Goal: Task Accomplishment & Management: Use online tool/utility

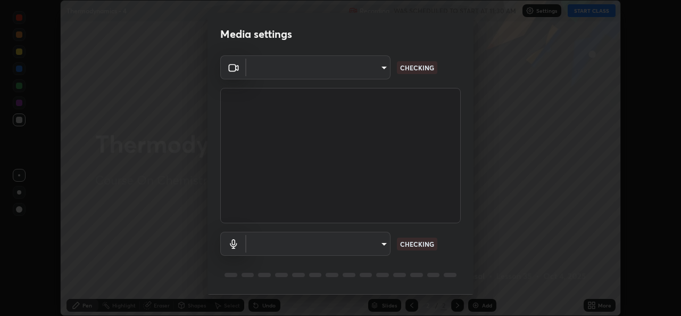
scroll to position [34, 0]
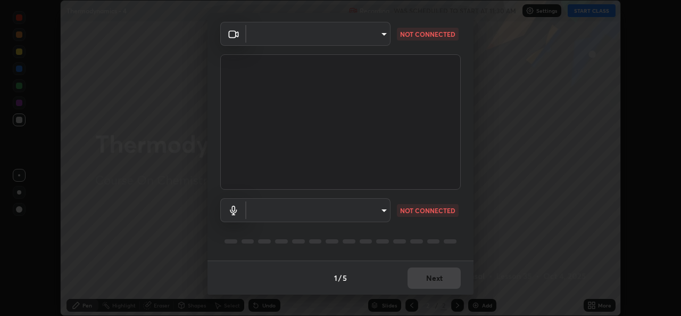
type input "a83bb134842fd6c46cae91b6313aa5efba961fee809e7364c6ef7c36ed00ea69"
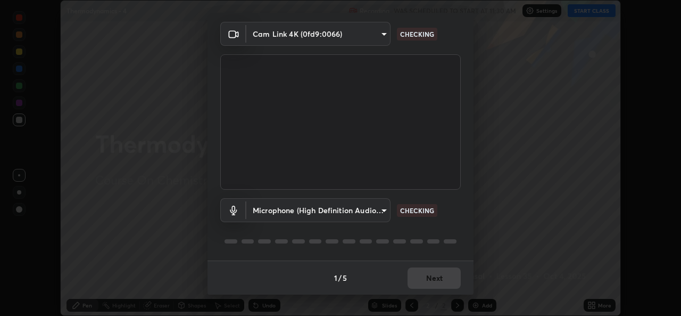
click at [380, 211] on body "Erase all Thermodynamics - 4 Recording WAS SCHEDULED TO START AT 11:30 AM Setti…" at bounding box center [340, 158] width 681 height 316
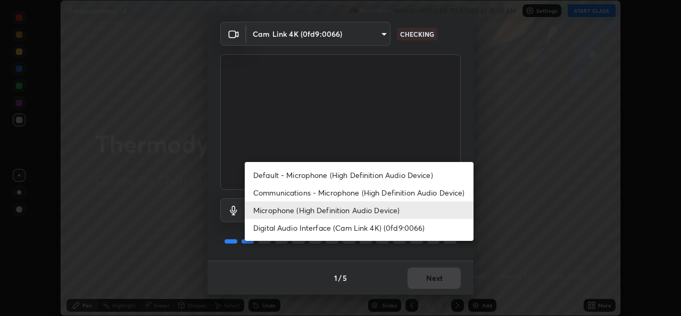
click at [385, 175] on li "Default - Microphone (High Definition Audio Device)" at bounding box center [359, 175] width 229 height 18
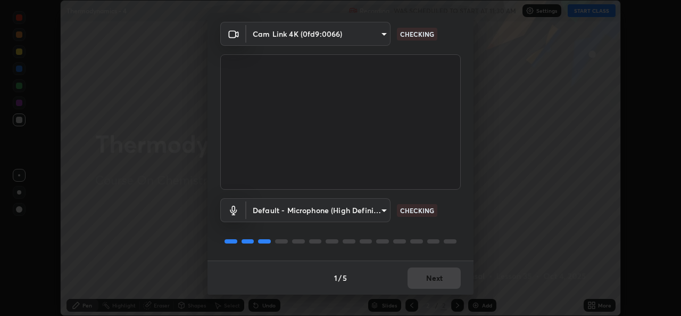
click at [386, 212] on body "Erase all Thermodynamics - 4 Recording WAS SCHEDULED TO START AT 11:30 AM Setti…" at bounding box center [340, 158] width 681 height 316
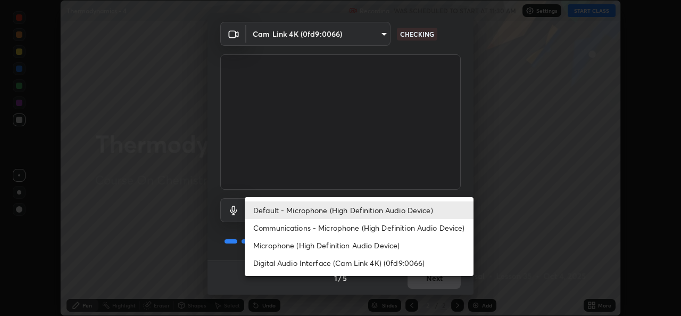
click at [376, 241] on li "Microphone (High Definition Audio Device)" at bounding box center [359, 245] width 229 height 18
type input "1096ec1564036cbcf0e9abd5aaef12808ae7e2dc0601459cd77712751889dd54"
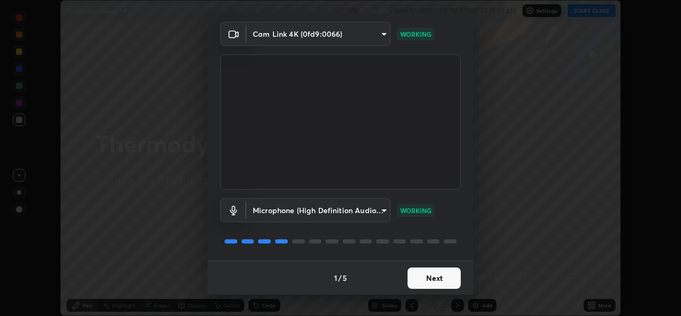
click at [438, 280] on button "Next" at bounding box center [434, 277] width 53 height 21
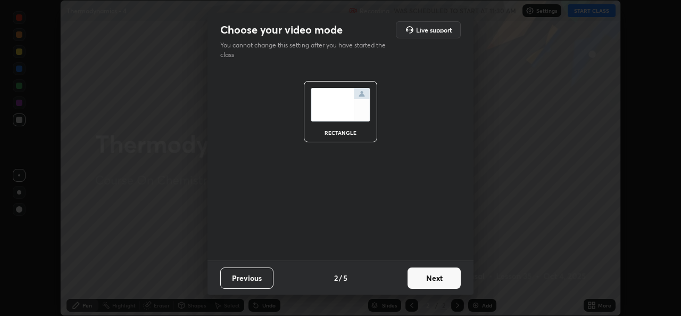
click at [439, 283] on button "Next" at bounding box center [434, 277] width 53 height 21
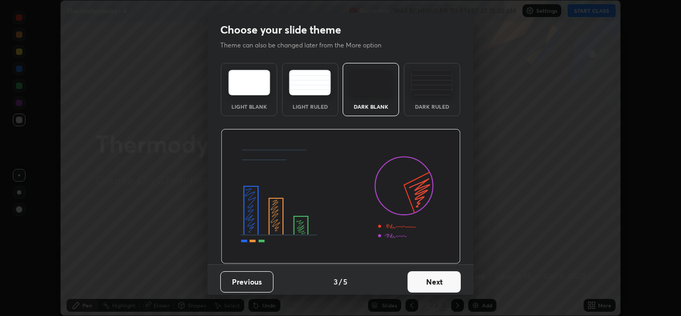
click at [439, 283] on button "Next" at bounding box center [434, 281] width 53 height 21
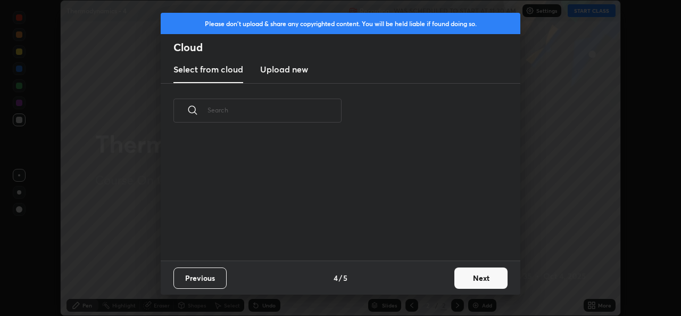
click at [445, 284] on div "Previous 4 / 5 Next" at bounding box center [341, 277] width 360 height 34
click at [475, 280] on button "Next" at bounding box center [480, 277] width 53 height 21
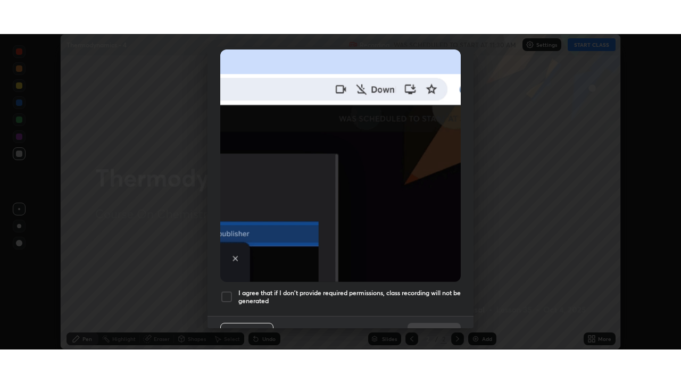
scroll to position [251, 0]
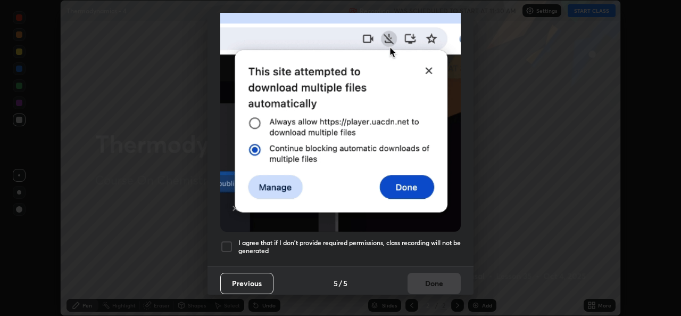
click at [237, 240] on div "I agree that if I don't provide required permissions, class recording will not …" at bounding box center [340, 246] width 241 height 13
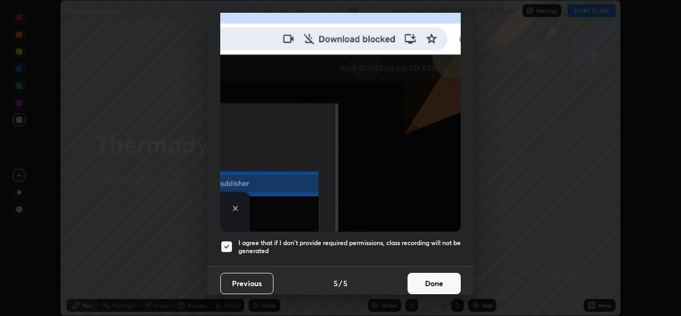
click at [434, 283] on button "Done" at bounding box center [434, 282] width 53 height 21
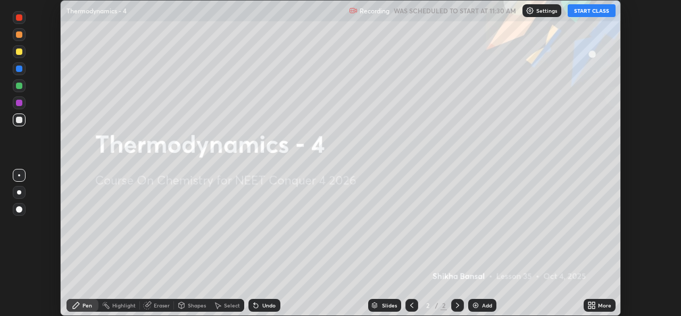
click at [593, 9] on button "START CLASS" at bounding box center [592, 10] width 48 height 13
click at [600, 304] on div "More" at bounding box center [604, 304] width 13 height 5
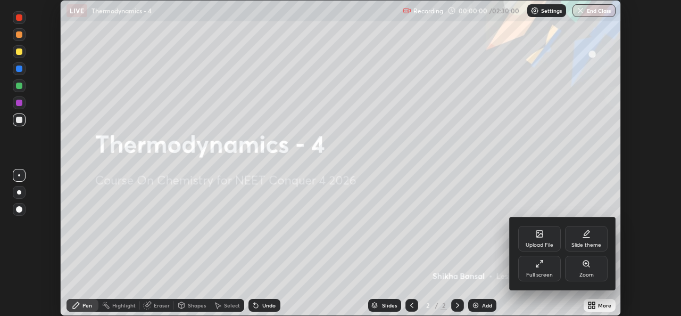
click at [546, 268] on div "Full screen" at bounding box center [539, 268] width 43 height 26
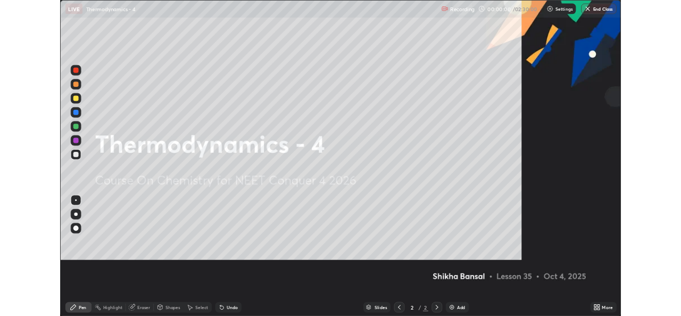
scroll to position [383, 681]
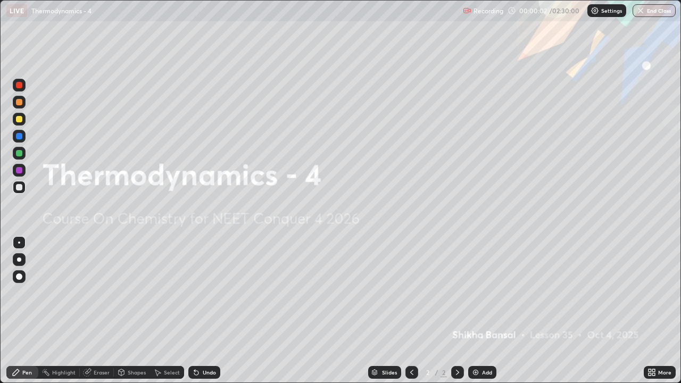
click at [479, 315] on div "Add" at bounding box center [482, 372] width 28 height 13
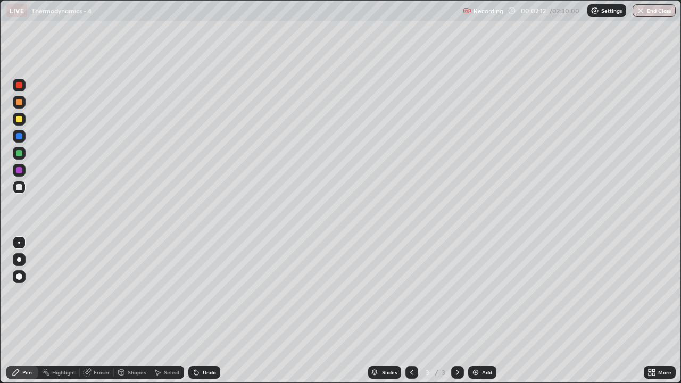
click at [19, 121] on div at bounding box center [19, 119] width 6 height 6
click at [20, 187] on div at bounding box center [19, 187] width 6 height 6
click at [486, 315] on div "Add" at bounding box center [487, 372] width 10 height 5
click at [411, 315] on icon at bounding box center [411, 372] width 3 height 5
click at [410, 315] on icon at bounding box center [412, 372] width 9 height 9
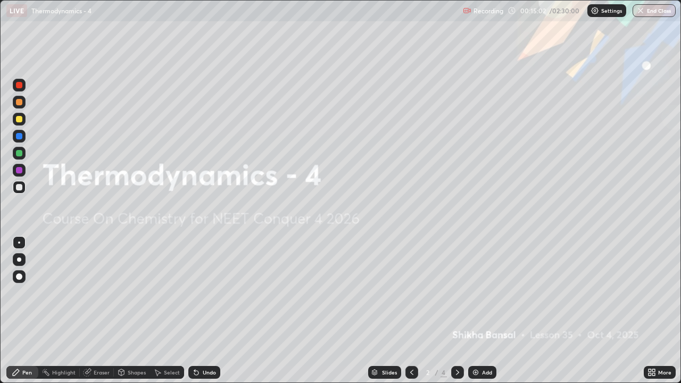
click at [457, 315] on icon at bounding box center [457, 372] width 9 height 9
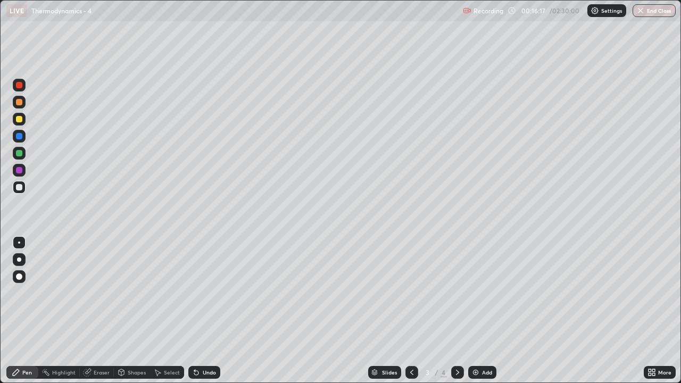
click at [457, 315] on icon at bounding box center [457, 372] width 9 height 9
click at [482, 315] on div "Add" at bounding box center [487, 372] width 10 height 5
click at [20, 119] on div at bounding box center [19, 119] width 6 height 6
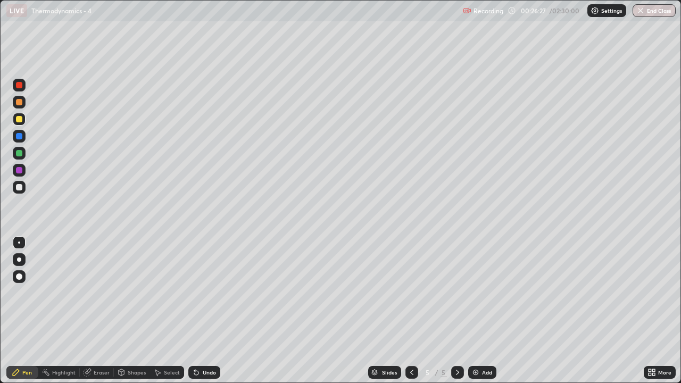
click at [19, 188] on div at bounding box center [19, 187] width 6 height 6
click at [486, 315] on div "Add" at bounding box center [487, 372] width 10 height 5
click at [19, 120] on div at bounding box center [19, 119] width 6 height 6
click at [653, 315] on icon at bounding box center [653, 374] width 3 height 3
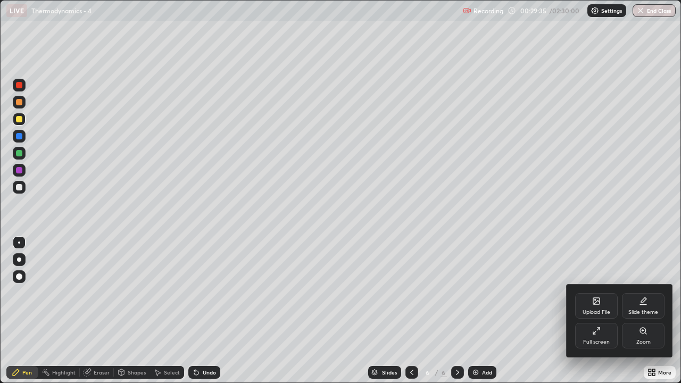
click at [21, 152] on div at bounding box center [340, 191] width 681 height 383
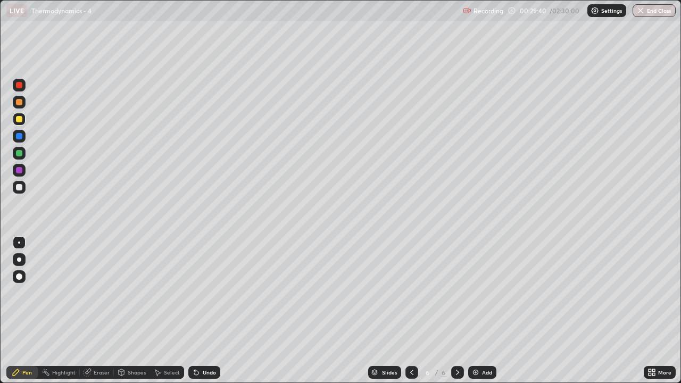
click at [17, 154] on div at bounding box center [19, 153] width 6 height 6
click at [486, 315] on div "Add" at bounding box center [487, 372] width 10 height 5
click at [411, 315] on icon at bounding box center [412, 372] width 9 height 9
click at [478, 315] on img at bounding box center [475, 372] width 9 height 9
click at [411, 315] on icon at bounding box center [412, 372] width 9 height 9
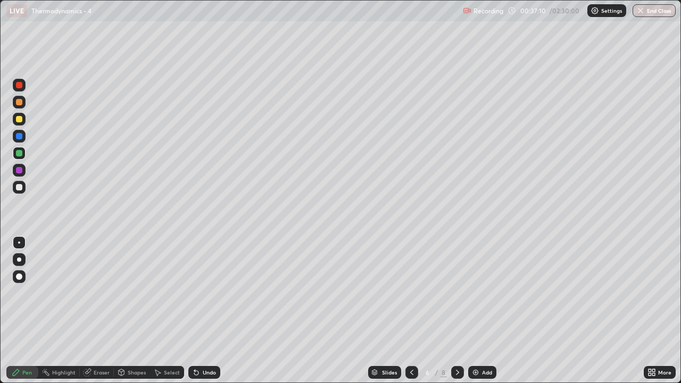
click at [457, 315] on icon at bounding box center [457, 372] width 9 height 9
click at [456, 315] on div at bounding box center [457, 372] width 13 height 13
click at [18, 193] on div at bounding box center [19, 187] width 13 height 13
click at [482, 315] on div "Add" at bounding box center [487, 372] width 10 height 5
click at [22, 121] on div at bounding box center [19, 119] width 6 height 6
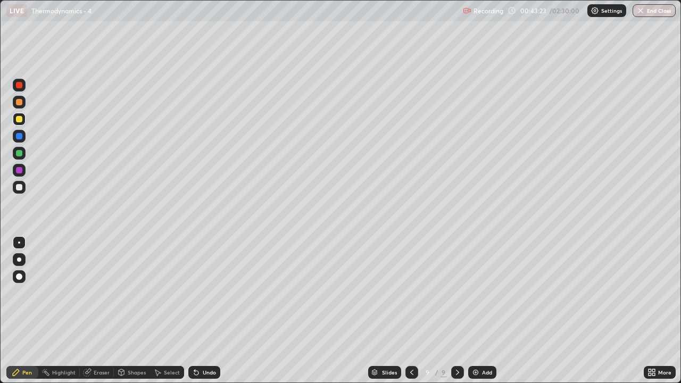
click at [473, 315] on img at bounding box center [475, 372] width 9 height 9
click at [21, 189] on div at bounding box center [19, 187] width 6 height 6
click at [484, 315] on div "Add" at bounding box center [487, 372] width 10 height 5
click at [105, 315] on div "Eraser" at bounding box center [102, 372] width 16 height 5
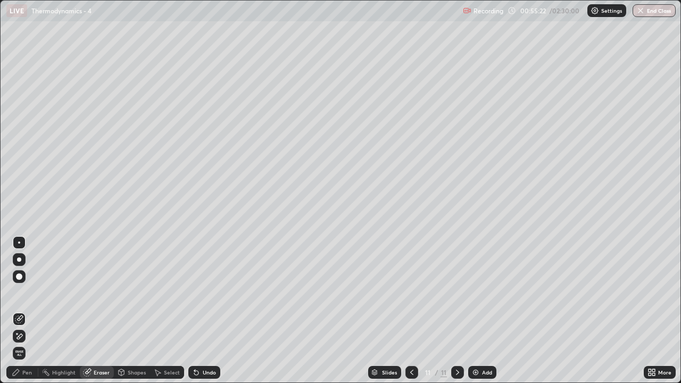
click at [33, 315] on div "Pen" at bounding box center [22, 372] width 32 height 13
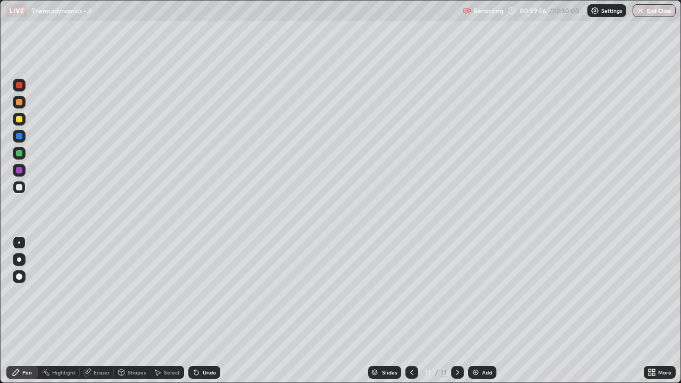
click at [484, 315] on div "Add" at bounding box center [487, 372] width 10 height 5
click at [20, 120] on div at bounding box center [19, 119] width 6 height 6
click at [479, 315] on div "Add" at bounding box center [482, 372] width 28 height 13
click at [22, 121] on div at bounding box center [19, 119] width 6 height 6
click at [488, 315] on div "Add" at bounding box center [482, 372] width 28 height 13
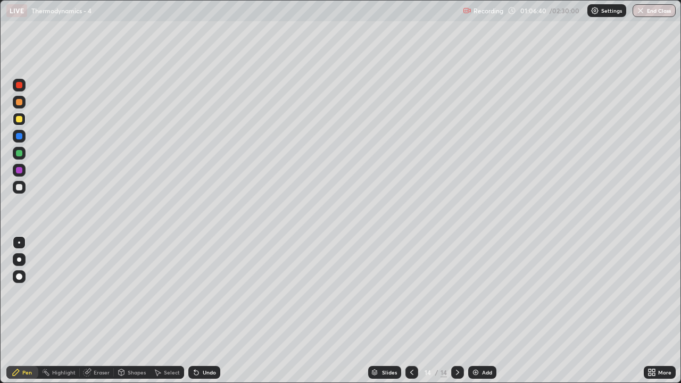
click at [23, 119] on div at bounding box center [19, 119] width 13 height 13
click at [24, 120] on div at bounding box center [19, 119] width 13 height 13
click at [21, 189] on div at bounding box center [19, 187] width 6 height 6
click at [23, 155] on div at bounding box center [19, 153] width 13 height 13
click at [19, 123] on div at bounding box center [19, 119] width 13 height 13
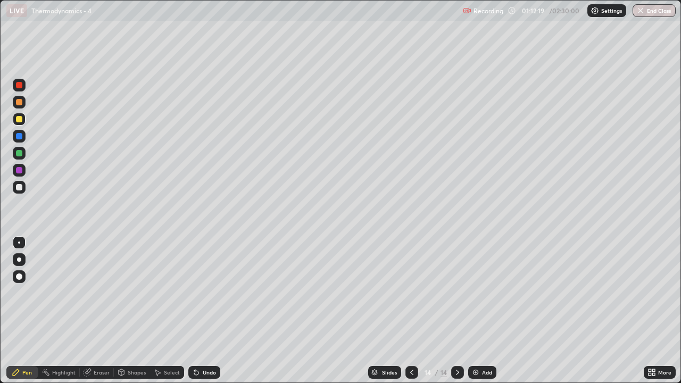
click at [480, 315] on div "Add" at bounding box center [482, 372] width 28 height 13
click at [24, 121] on div at bounding box center [19, 119] width 13 height 13
click at [410, 315] on icon at bounding box center [412, 372] width 9 height 9
click at [455, 315] on icon at bounding box center [457, 372] width 9 height 9
click at [24, 193] on div at bounding box center [19, 187] width 13 height 17
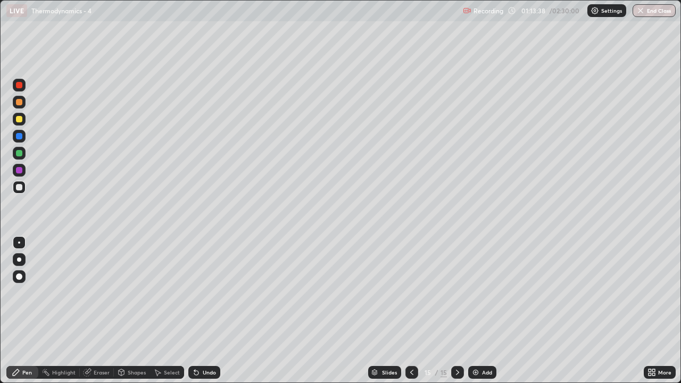
click at [208, 315] on div "Undo" at bounding box center [209, 372] width 13 height 5
click at [20, 124] on div at bounding box center [19, 119] width 13 height 13
click at [19, 188] on div at bounding box center [19, 187] width 6 height 6
click at [487, 315] on div "Add" at bounding box center [487, 372] width 10 height 5
click at [413, 315] on icon at bounding box center [412, 372] width 9 height 9
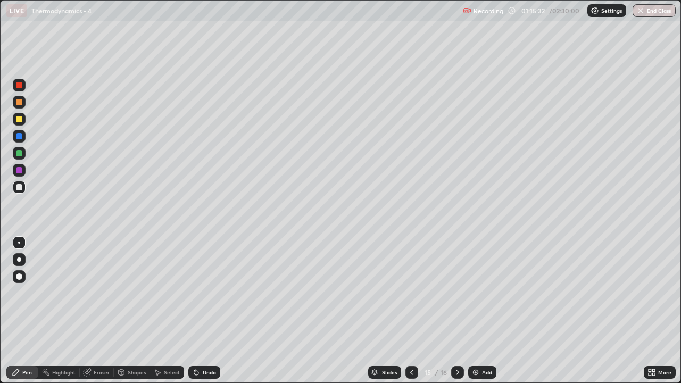
click at [21, 124] on div at bounding box center [19, 119] width 13 height 13
click at [411, 315] on icon at bounding box center [412, 372] width 9 height 9
click at [457, 315] on icon at bounding box center [457, 372] width 9 height 9
click at [410, 315] on icon at bounding box center [412, 372] width 9 height 9
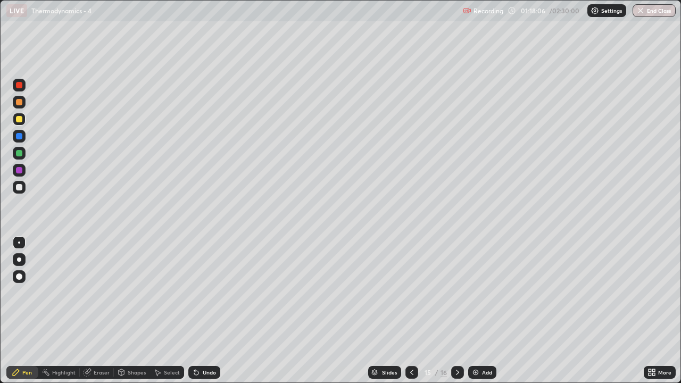
click at [457, 315] on icon at bounding box center [457, 372] width 9 height 9
click at [415, 315] on div at bounding box center [411, 372] width 13 height 13
click at [457, 315] on icon at bounding box center [457, 372] width 9 height 9
click at [20, 119] on div at bounding box center [19, 119] width 6 height 6
click at [21, 187] on div at bounding box center [19, 187] width 6 height 6
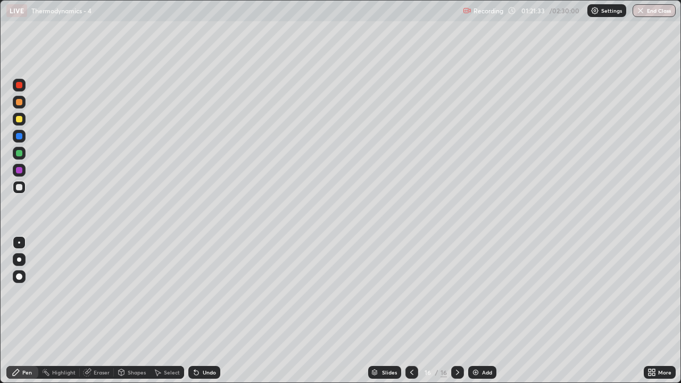
click at [21, 120] on div at bounding box center [19, 119] width 6 height 6
click at [482, 315] on div "Add" at bounding box center [487, 372] width 10 height 5
click at [19, 188] on div at bounding box center [19, 187] width 6 height 6
click at [20, 121] on div at bounding box center [19, 119] width 6 height 6
click at [20, 188] on div at bounding box center [19, 187] width 6 height 6
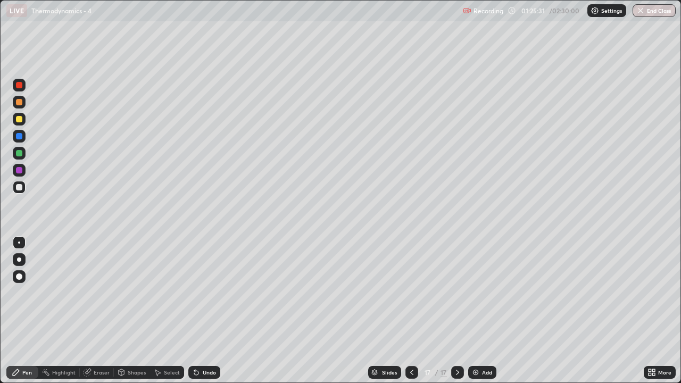
click at [480, 315] on div "Add" at bounding box center [482, 372] width 28 height 13
click at [409, 315] on div at bounding box center [411, 372] width 13 height 13
click at [19, 154] on div at bounding box center [19, 153] width 6 height 6
click at [457, 315] on icon at bounding box center [457, 372] width 9 height 9
click at [408, 315] on icon at bounding box center [412, 372] width 9 height 9
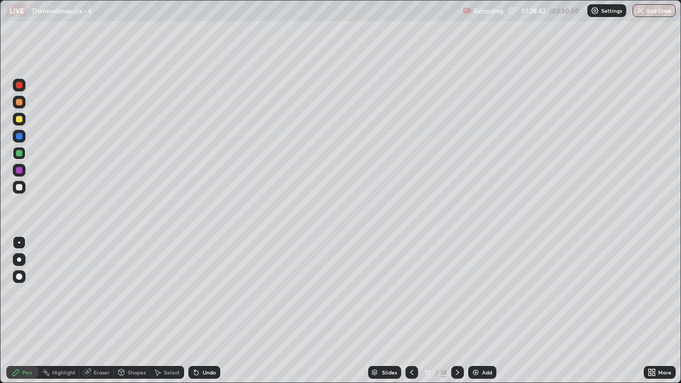
click at [458, 315] on div at bounding box center [457, 372] width 13 height 13
click at [19, 188] on div at bounding box center [19, 187] width 6 height 6
click at [195, 315] on icon at bounding box center [196, 373] width 4 height 4
click at [20, 122] on div at bounding box center [19, 119] width 6 height 6
click at [201, 315] on div "Undo" at bounding box center [204, 372] width 32 height 13
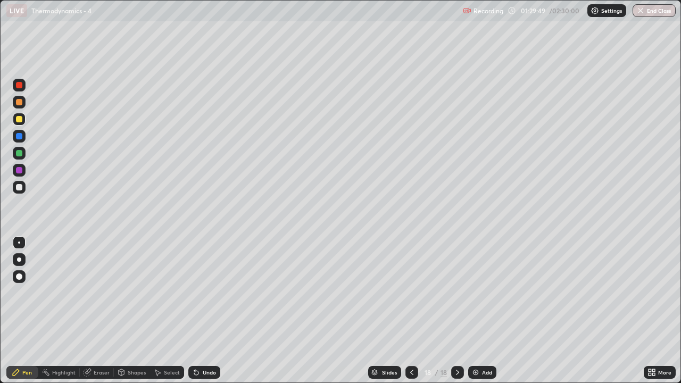
click at [201, 315] on div "Undo" at bounding box center [204, 372] width 32 height 13
click at [204, 315] on div "Undo" at bounding box center [204, 372] width 32 height 13
click at [203, 315] on div "Undo" at bounding box center [209, 372] width 13 height 5
click at [21, 186] on div at bounding box center [19, 187] width 6 height 6
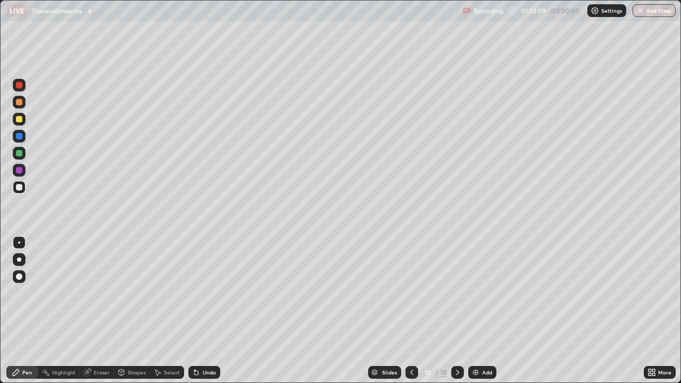
click at [484, 315] on div "Add" at bounding box center [487, 372] width 10 height 5
click at [411, 315] on icon at bounding box center [412, 372] width 9 height 9
click at [461, 315] on div at bounding box center [457, 372] width 13 height 13
click at [19, 124] on div at bounding box center [19, 119] width 13 height 13
click at [476, 315] on img at bounding box center [475, 372] width 9 height 9
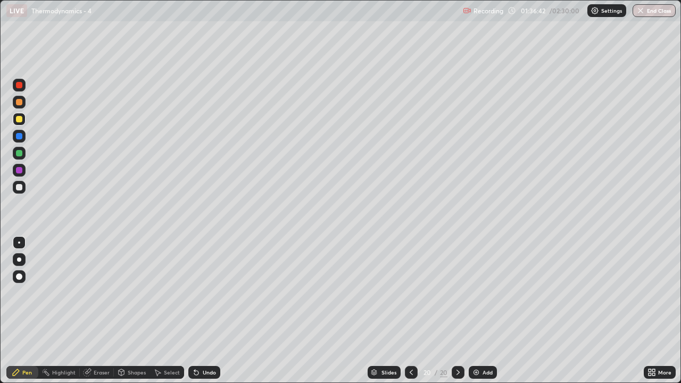
click at [410, 315] on icon at bounding box center [411, 372] width 9 height 9
click at [458, 315] on icon at bounding box center [458, 372] width 9 height 9
click at [209, 315] on div "Undo" at bounding box center [209, 372] width 13 height 5
click at [212, 315] on div "Undo" at bounding box center [204, 372] width 32 height 13
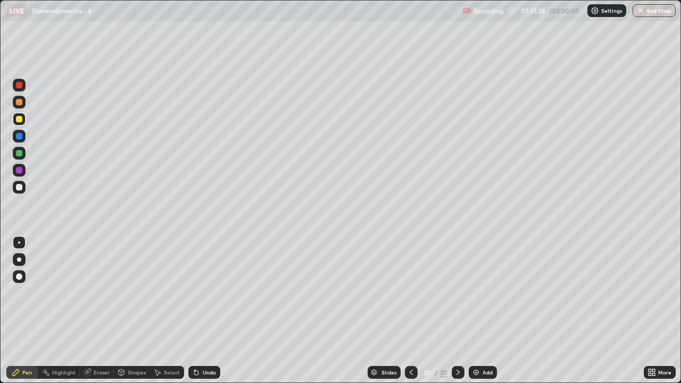
click at [214, 315] on div "Undo" at bounding box center [204, 372] width 32 height 13
click at [209, 315] on div "Undo" at bounding box center [209, 372] width 13 height 5
click at [20, 187] on div at bounding box center [19, 187] width 6 height 6
click at [487, 315] on div "Add" at bounding box center [488, 372] width 10 height 5
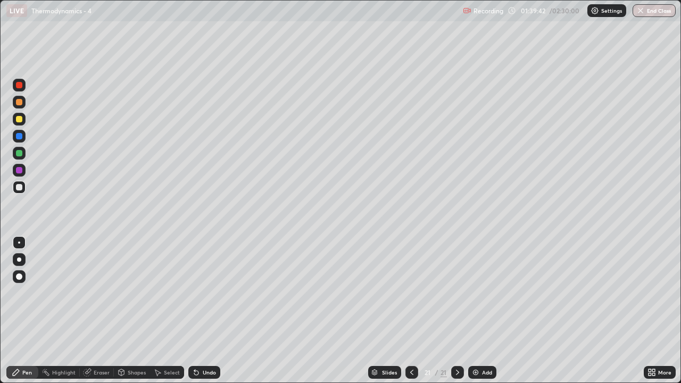
click at [20, 119] on div at bounding box center [19, 119] width 6 height 6
click at [453, 315] on icon at bounding box center [457, 372] width 9 height 9
click at [410, 315] on div at bounding box center [411, 372] width 13 height 13
click at [25, 188] on div at bounding box center [19, 187] width 13 height 13
click at [212, 315] on div "Undo" at bounding box center [209, 372] width 13 height 5
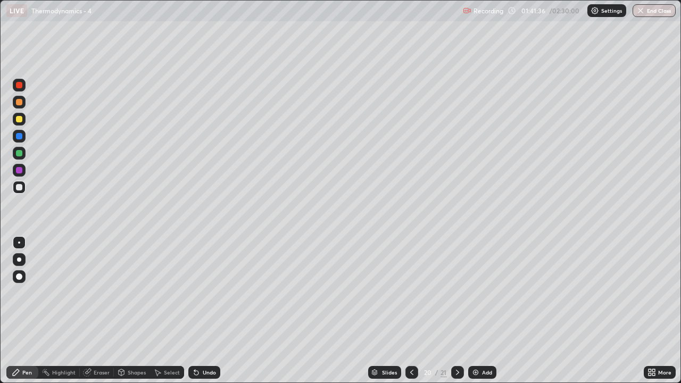
click at [206, 315] on div "Undo" at bounding box center [209, 372] width 13 height 5
click at [19, 153] on div at bounding box center [19, 153] width 6 height 6
click at [411, 315] on icon at bounding box center [412, 372] width 9 height 9
click at [457, 315] on icon at bounding box center [457, 372] width 9 height 9
click at [459, 315] on icon at bounding box center [457, 372] width 9 height 9
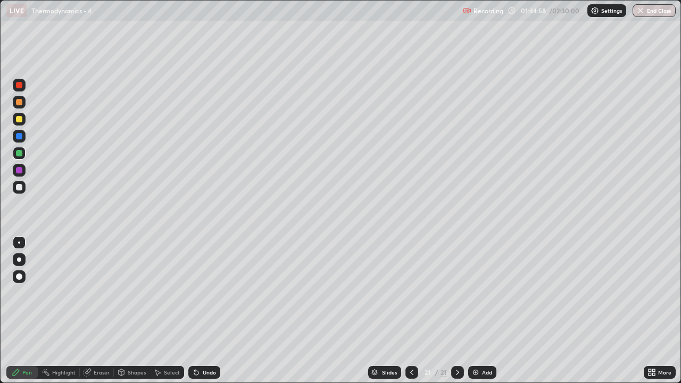
click at [411, 315] on icon at bounding box center [412, 372] width 9 height 9
click at [457, 315] on icon at bounding box center [457, 372] width 9 height 9
click at [20, 119] on div at bounding box center [19, 119] width 6 height 6
click at [480, 315] on div "Add" at bounding box center [482, 372] width 28 height 13
click at [19, 188] on div at bounding box center [19, 187] width 6 height 6
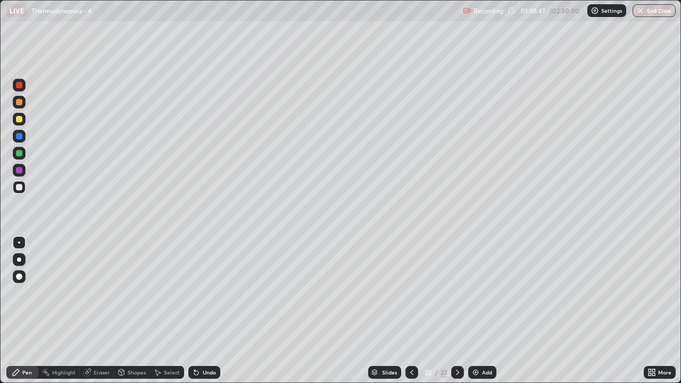
click at [409, 315] on icon at bounding box center [412, 372] width 9 height 9
click at [455, 315] on div at bounding box center [457, 372] width 13 height 13
click at [410, 315] on icon at bounding box center [411, 372] width 3 height 5
click at [456, 315] on icon at bounding box center [457, 372] width 9 height 9
click at [411, 315] on div at bounding box center [411, 372] width 13 height 13
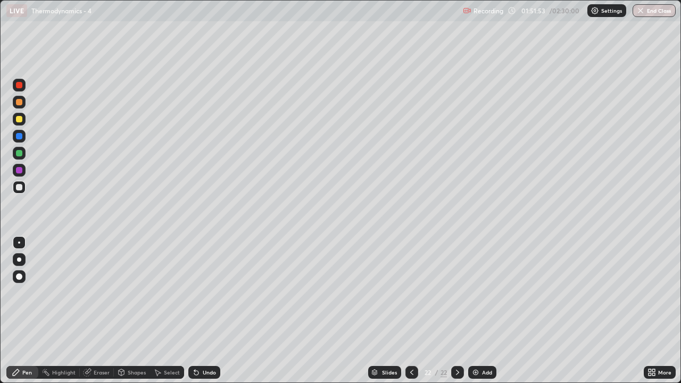
click at [409, 315] on icon at bounding box center [412, 372] width 9 height 9
click at [457, 315] on icon at bounding box center [457, 372] width 9 height 9
click at [455, 315] on icon at bounding box center [457, 372] width 9 height 9
click at [478, 315] on img at bounding box center [475, 372] width 9 height 9
click at [20, 122] on div at bounding box center [19, 119] width 6 height 6
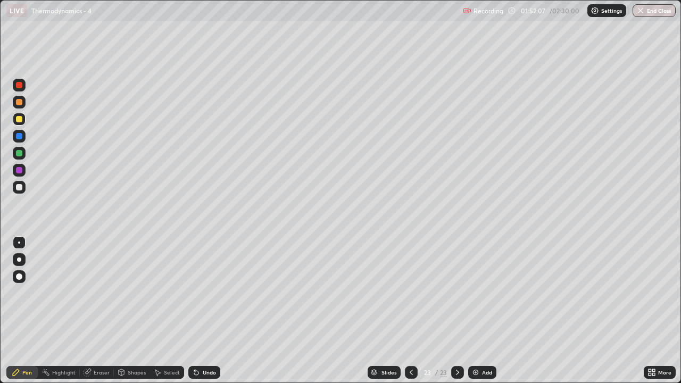
click at [203, 315] on div "Undo" at bounding box center [204, 372] width 32 height 13
click at [204, 315] on div "Undo" at bounding box center [204, 372] width 32 height 13
click at [21, 188] on div at bounding box center [19, 187] width 6 height 6
click at [23, 123] on div at bounding box center [19, 119] width 13 height 13
click at [25, 193] on div at bounding box center [19, 187] width 13 height 17
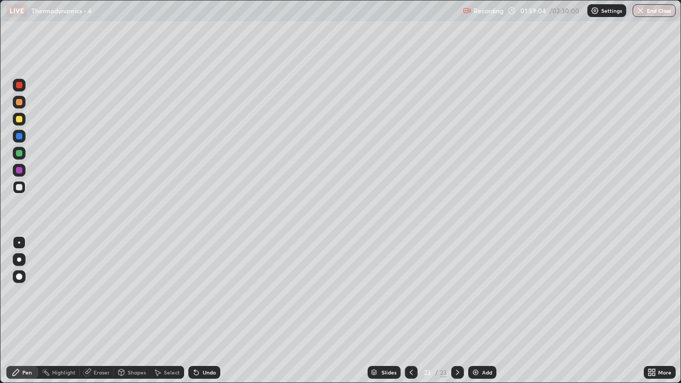
click at [603, 315] on div "Slides 23 / 23 Add" at bounding box center [432, 372] width 424 height 21
click at [484, 315] on div "Add" at bounding box center [487, 372] width 10 height 5
click at [411, 315] on icon at bounding box center [411, 372] width 9 height 9
click at [458, 315] on icon at bounding box center [457, 372] width 9 height 9
click at [19, 122] on div at bounding box center [19, 119] width 6 height 6
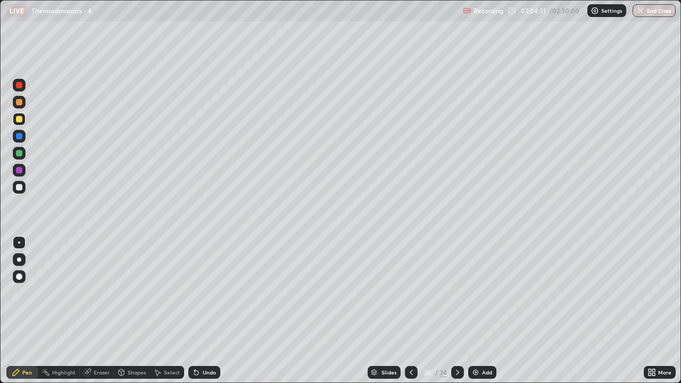
click at [479, 315] on div "Add" at bounding box center [482, 372] width 28 height 13
click at [20, 155] on div at bounding box center [19, 153] width 6 height 6
click at [408, 315] on icon at bounding box center [411, 372] width 9 height 9
click at [657, 315] on div "More" at bounding box center [660, 372] width 32 height 13
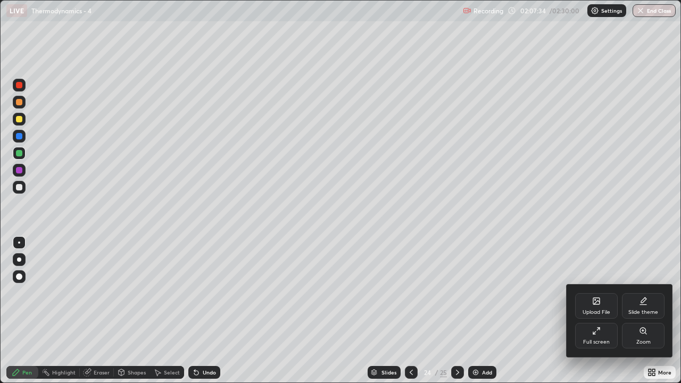
click at [594, 315] on icon at bounding box center [594, 333] width 2 height 2
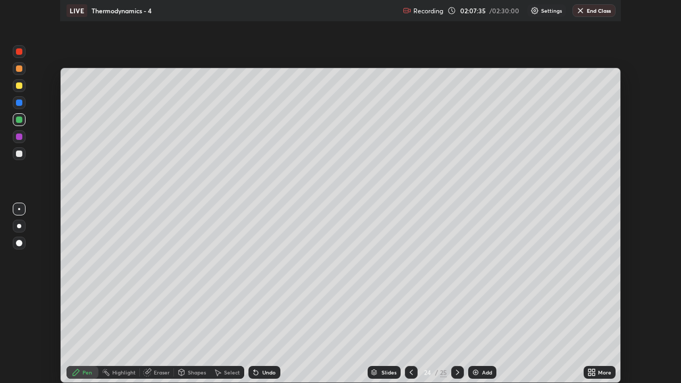
scroll to position [52893, 52527]
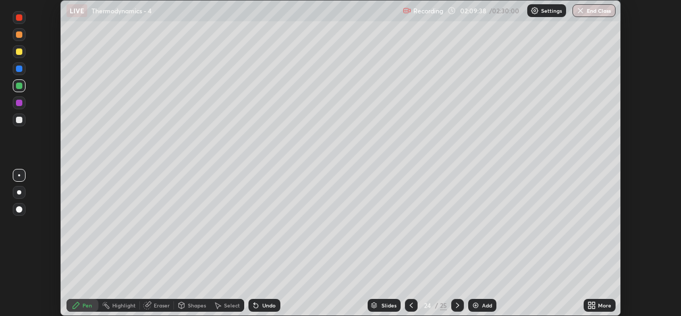
click at [593, 303] on icon at bounding box center [593, 303] width 3 height 3
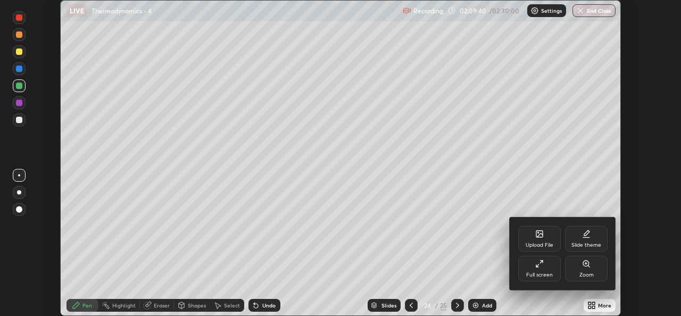
click at [538, 271] on div "Full screen" at bounding box center [539, 268] width 43 height 26
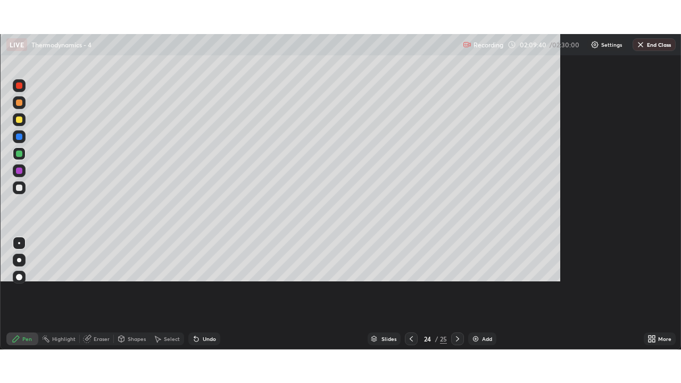
scroll to position [383, 681]
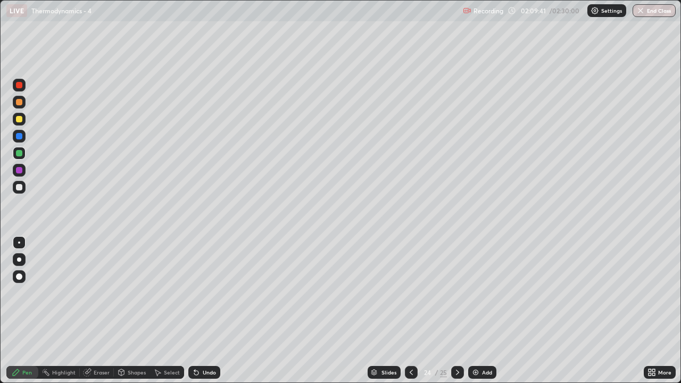
click at [457, 315] on icon at bounding box center [457, 372] width 9 height 9
click at [410, 315] on icon at bounding box center [411, 372] width 9 height 9
click at [22, 153] on div at bounding box center [19, 153] width 6 height 6
click at [457, 315] on icon at bounding box center [457, 372] width 3 height 5
click at [478, 315] on img at bounding box center [475, 372] width 9 height 9
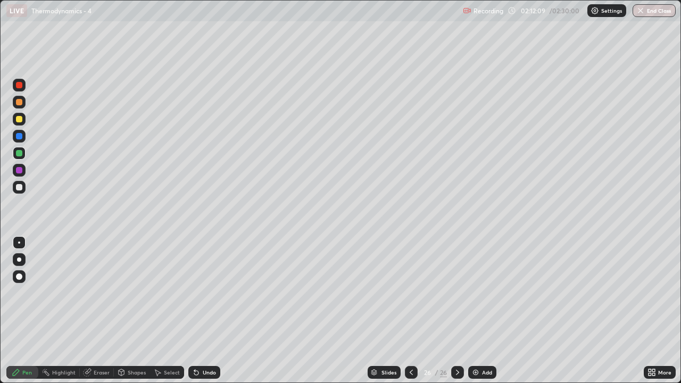
click at [22, 121] on div at bounding box center [19, 119] width 6 height 6
click at [201, 315] on div "Undo" at bounding box center [204, 372] width 32 height 13
click at [203, 315] on div "Undo" at bounding box center [209, 372] width 13 height 5
click at [204, 315] on div "Undo" at bounding box center [209, 372] width 13 height 5
click at [16, 153] on div at bounding box center [19, 153] width 6 height 6
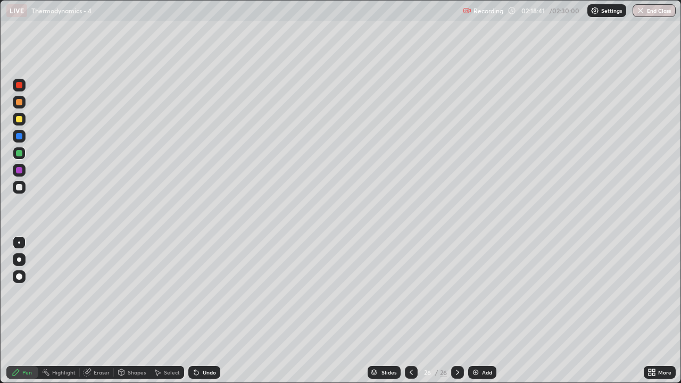
click at [650, 14] on button "End Class" at bounding box center [654, 10] width 43 height 13
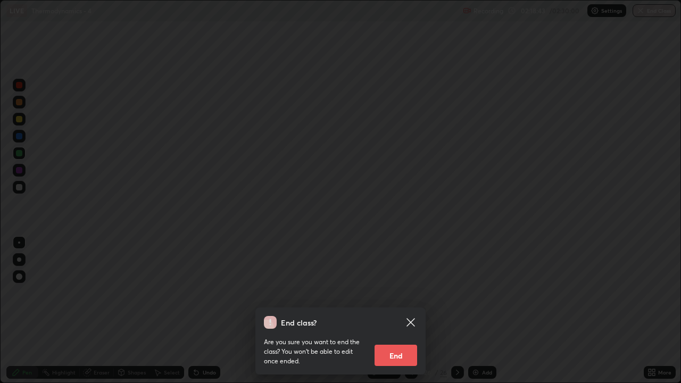
click at [393, 315] on button "End" at bounding box center [396, 355] width 43 height 21
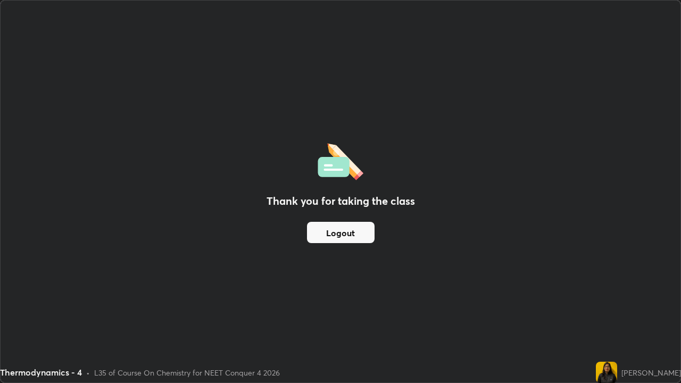
click at [341, 236] on button "Logout" at bounding box center [341, 232] width 68 height 21
click at [326, 242] on button "Logout" at bounding box center [341, 232] width 68 height 21
